Goal: Navigation & Orientation: Understand site structure

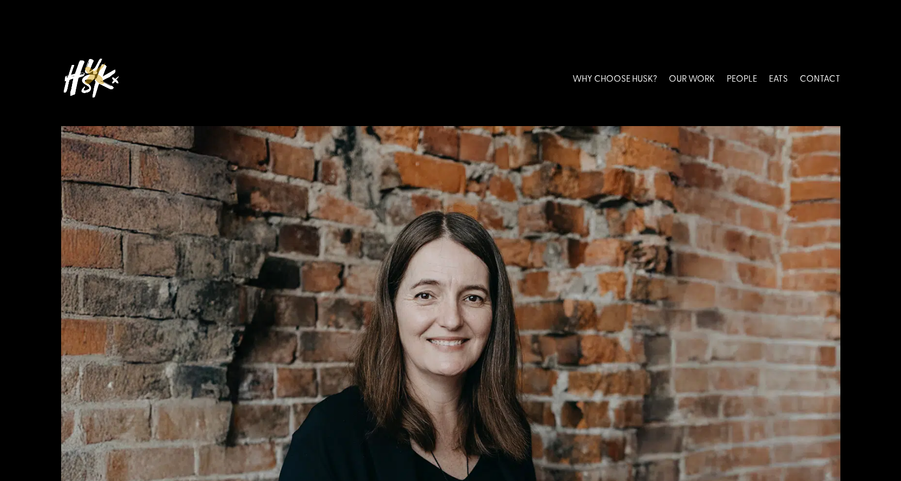
click at [95, 74] on img at bounding box center [91, 78] width 60 height 48
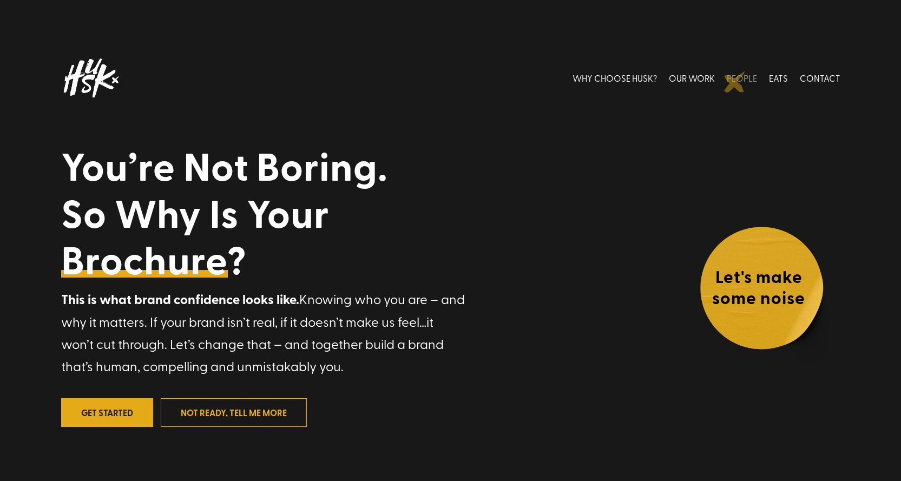
click at [737, 82] on link "PEOPLE" at bounding box center [742, 78] width 30 height 48
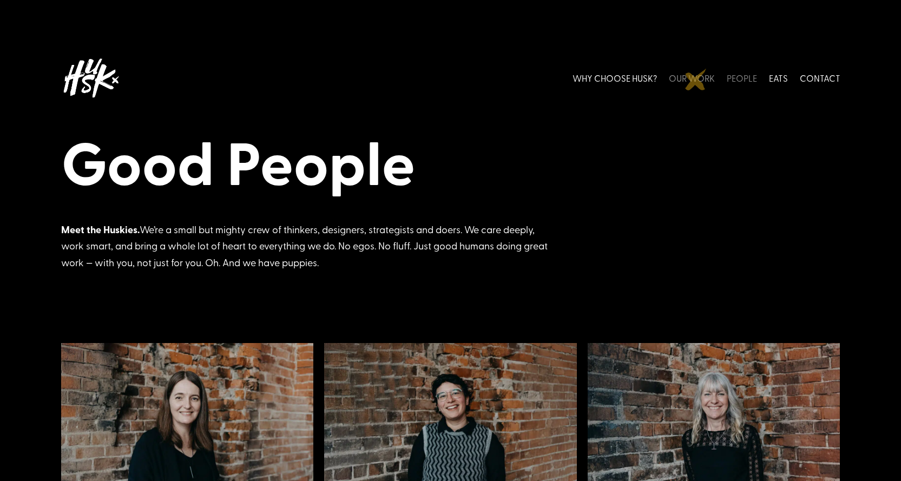
click at [696, 80] on link "OUR WORK" at bounding box center [692, 78] width 46 height 48
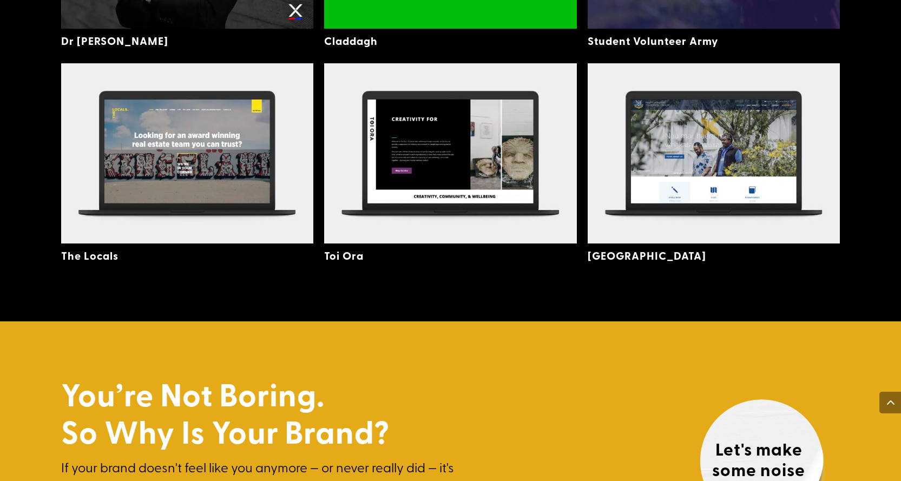
scroll to position [3118, 0]
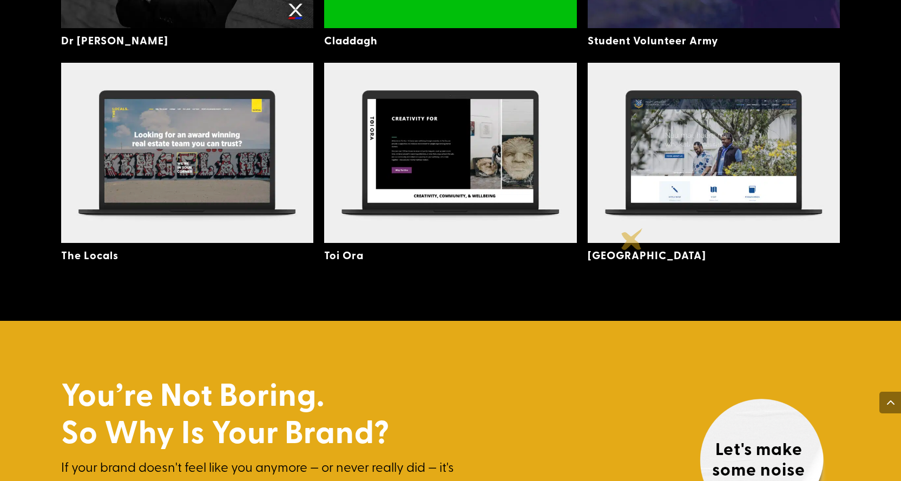
click at [632, 247] on link "Trinity College" at bounding box center [647, 254] width 119 height 15
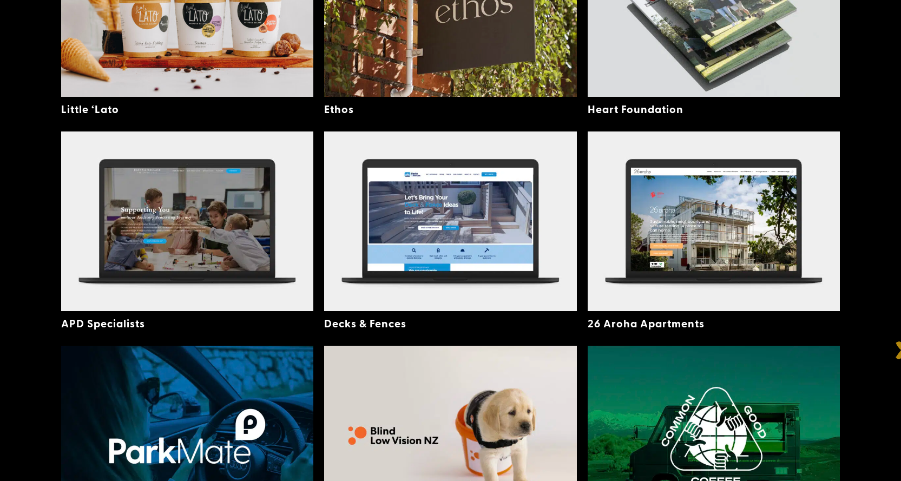
scroll to position [0, 0]
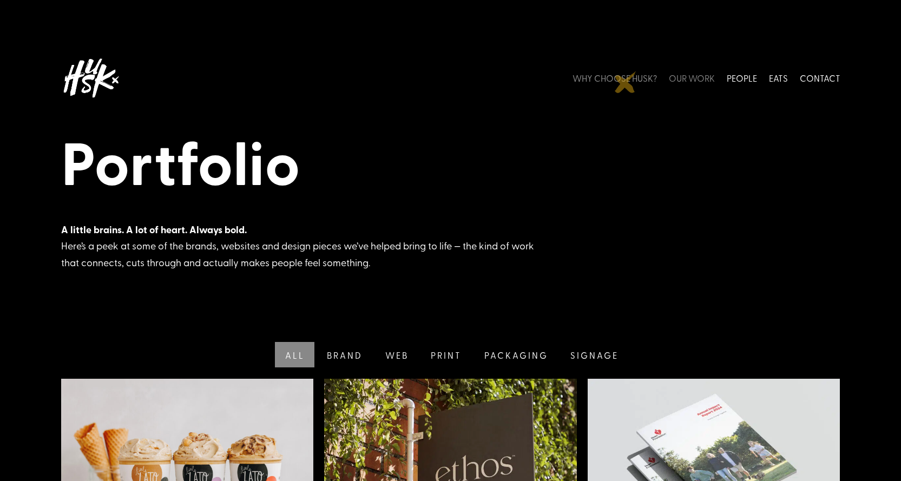
click at [625, 81] on link "WHY CHOOSE HUSK?" at bounding box center [615, 78] width 84 height 48
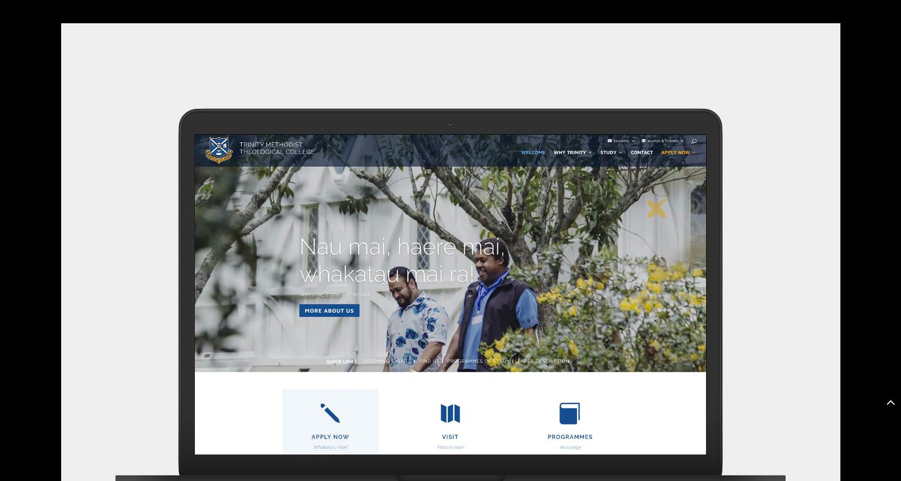
scroll to position [520, 0]
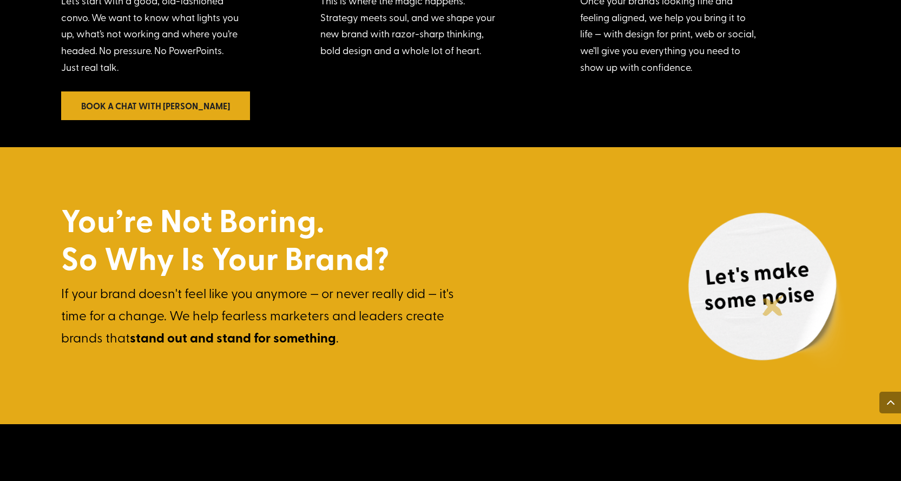
scroll to position [3161, 0]
